Goal: Go to known website: Access a specific website the user already knows

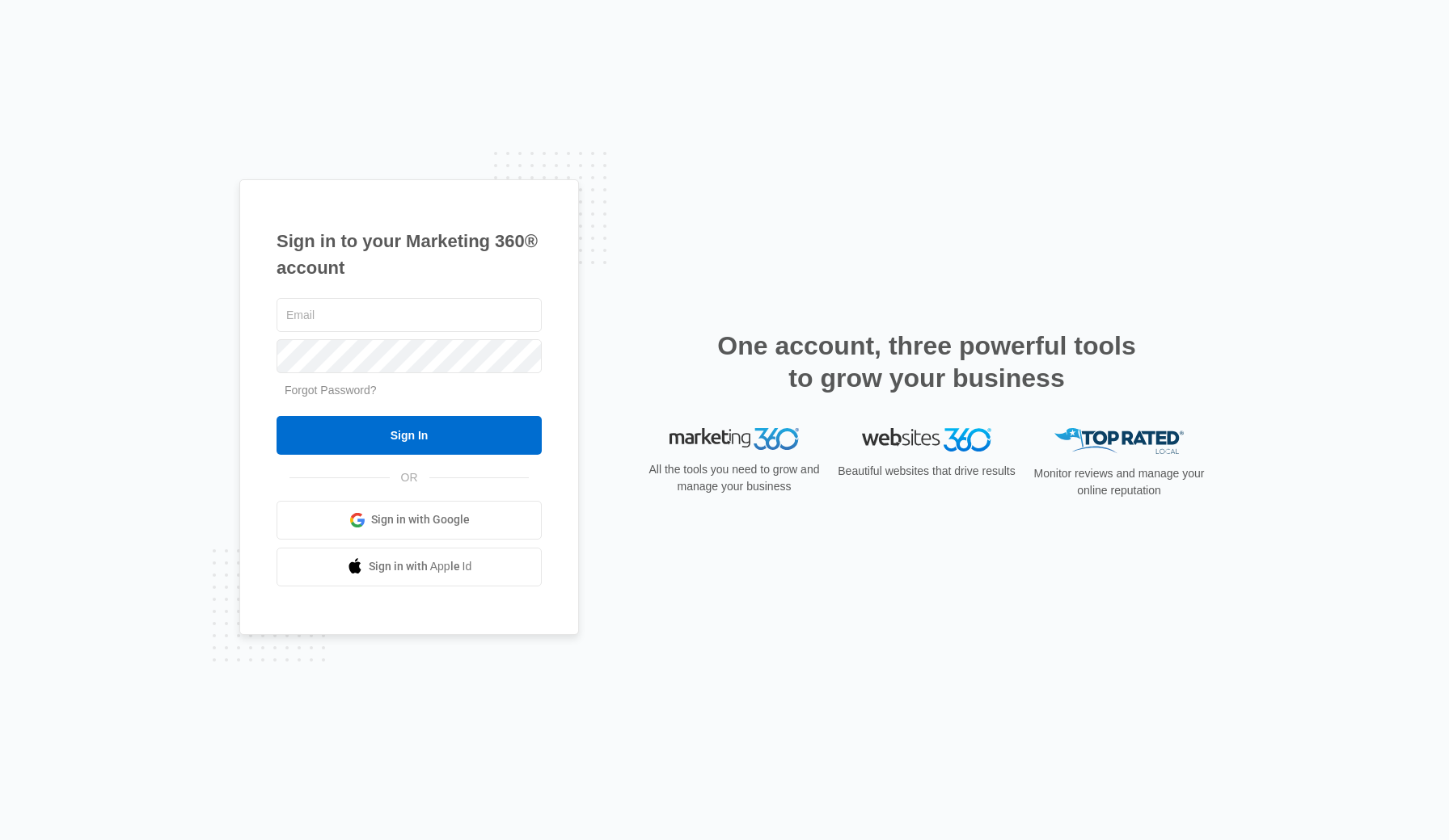
type input "[EMAIL_ADDRESS][DOMAIN_NAME]"
click at [409, 435] on input "Sign In" at bounding box center [408, 435] width 265 height 39
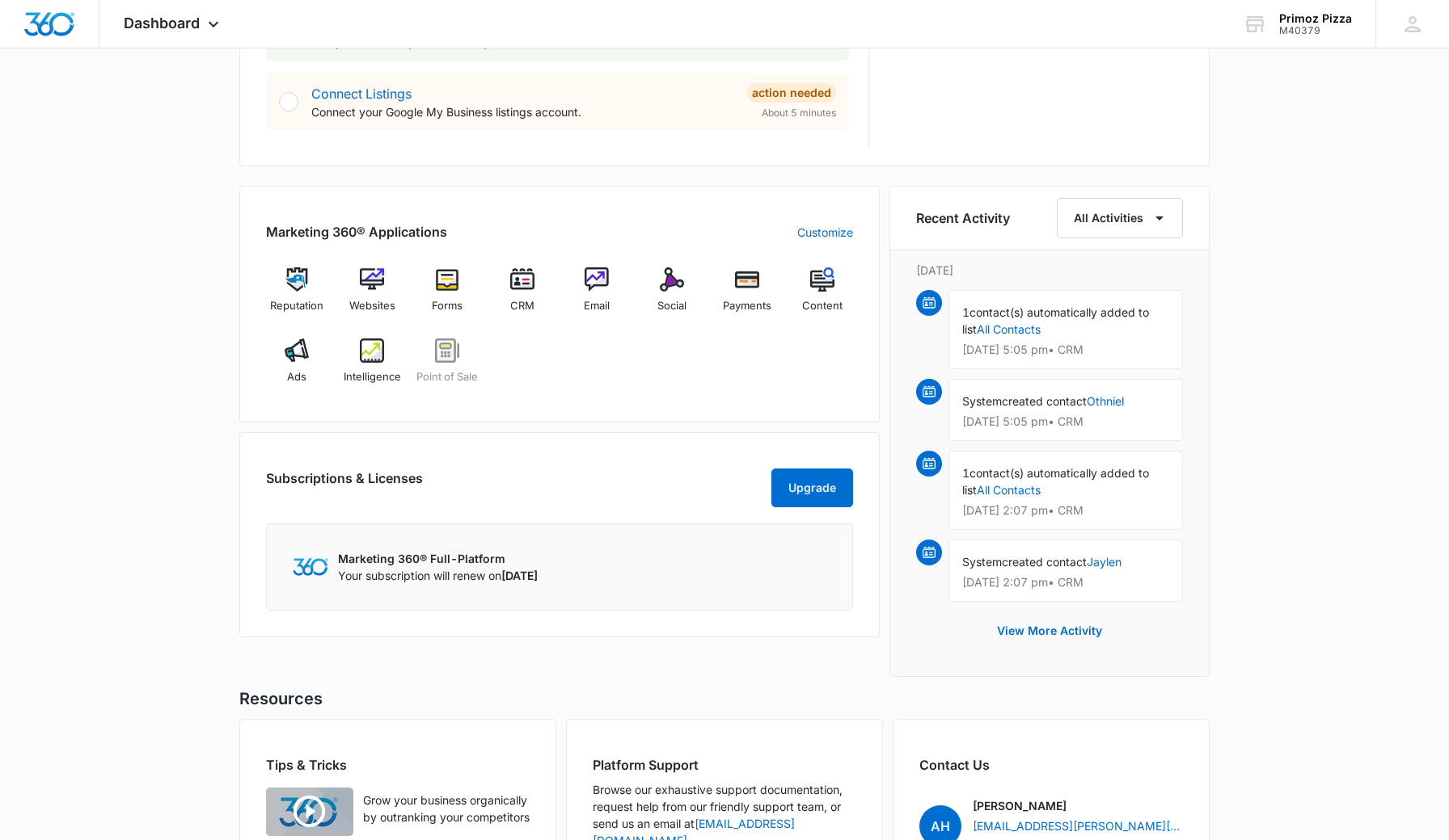
scroll to position [894, 0]
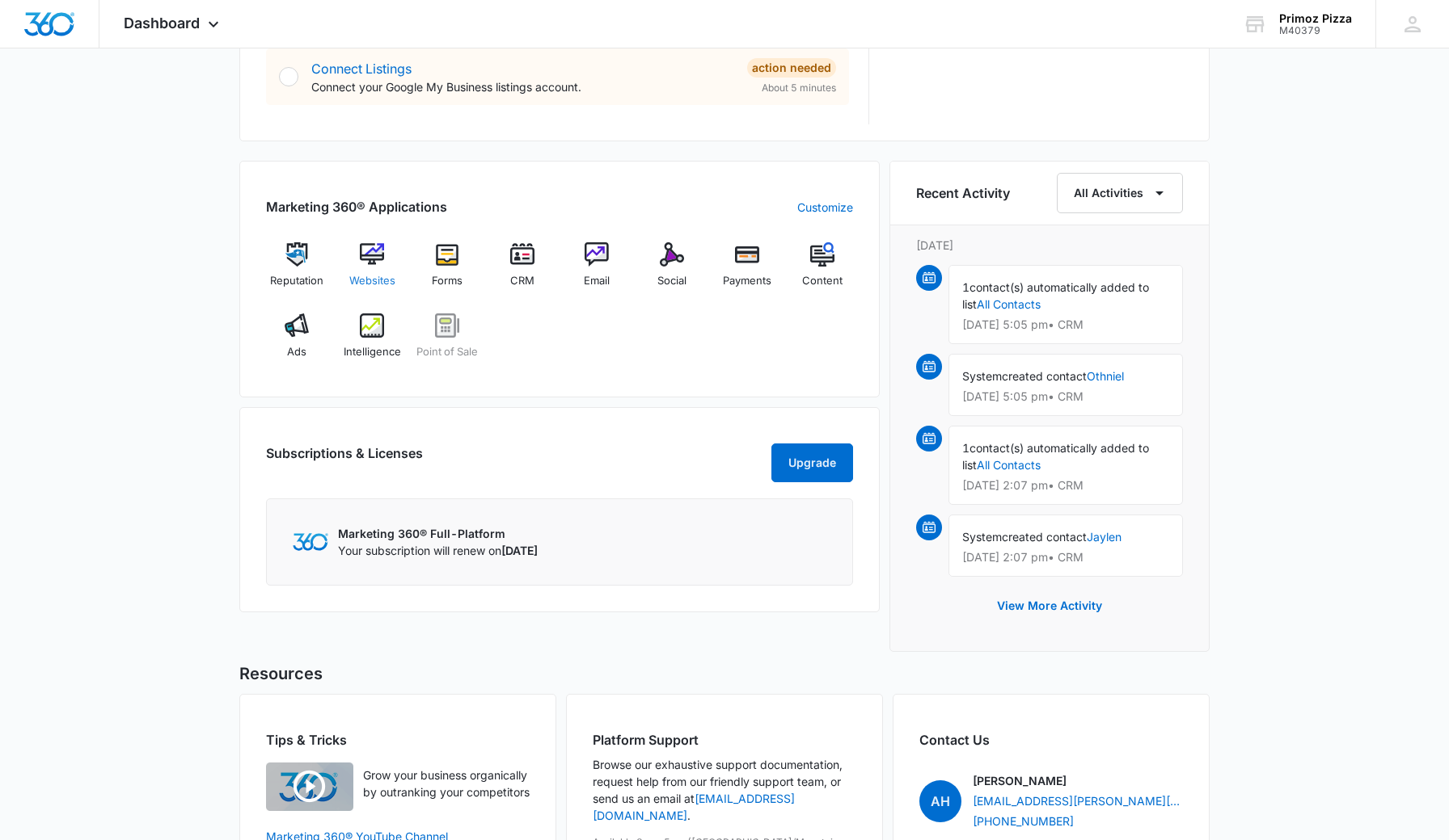
click at [384, 259] on img at bounding box center [372, 254] width 24 height 24
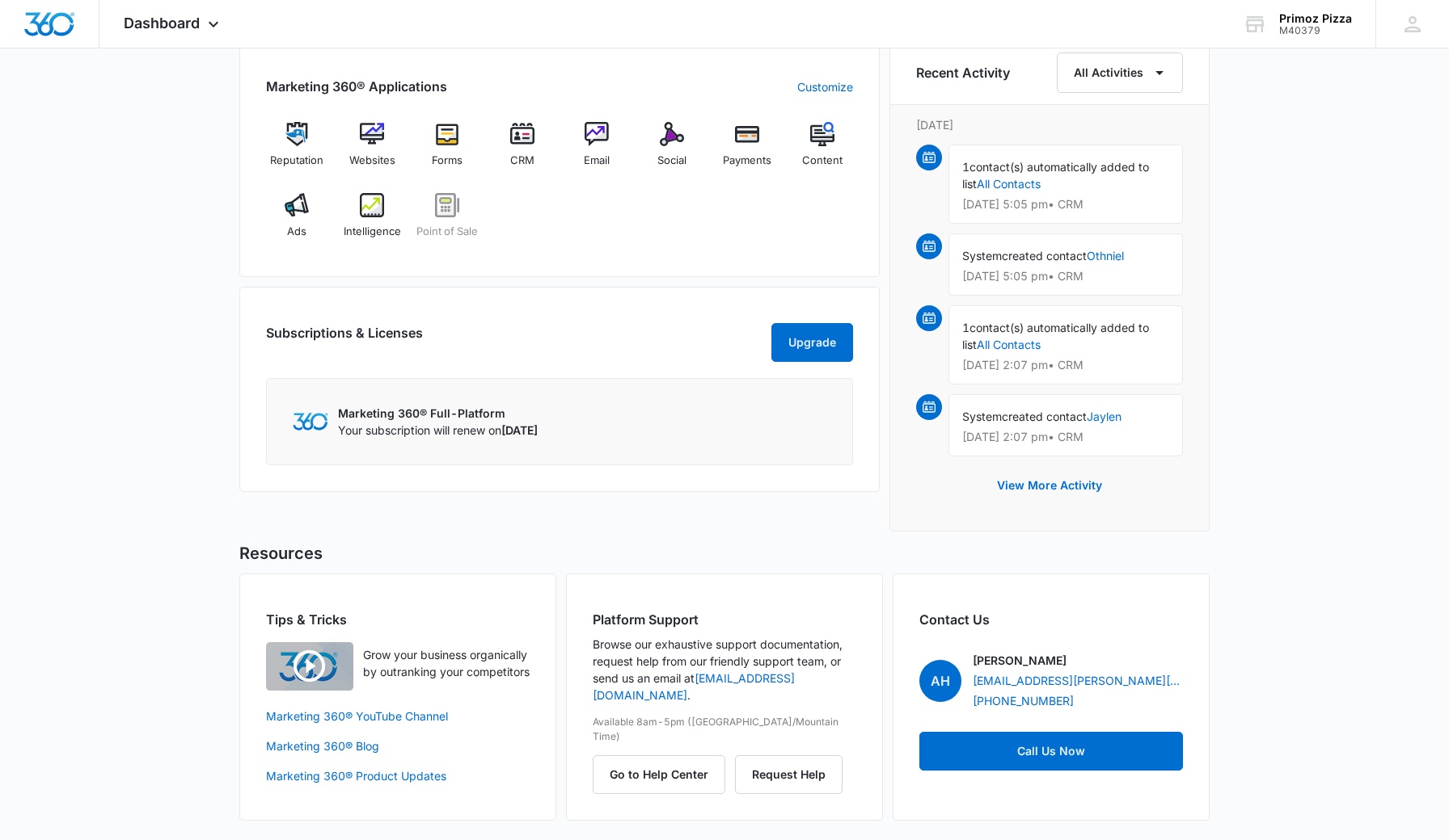
scroll to position [1014, 0]
click at [289, 202] on img at bounding box center [297, 205] width 24 height 24
